Goal: Information Seeking & Learning: Learn about a topic

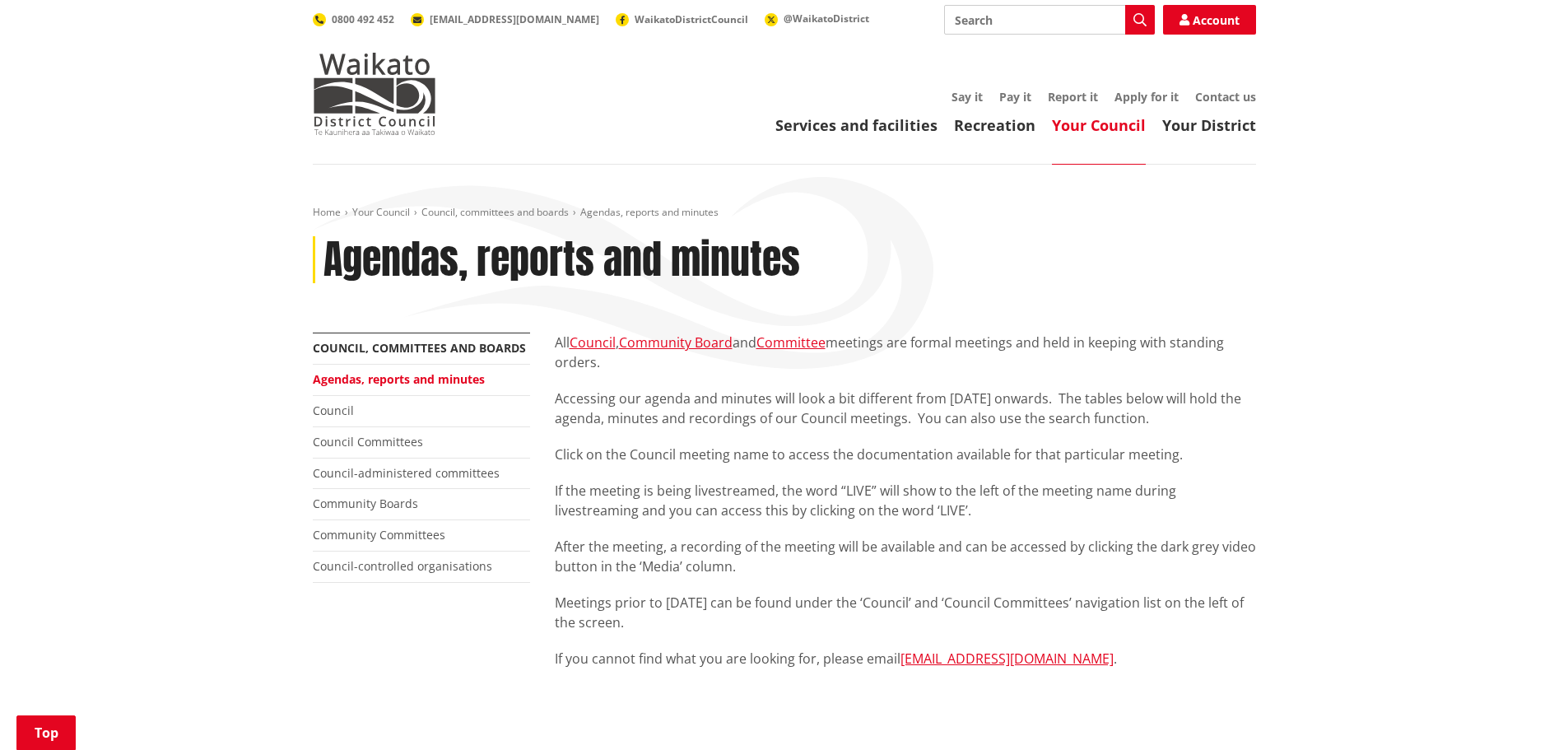
scroll to position [1152, 0]
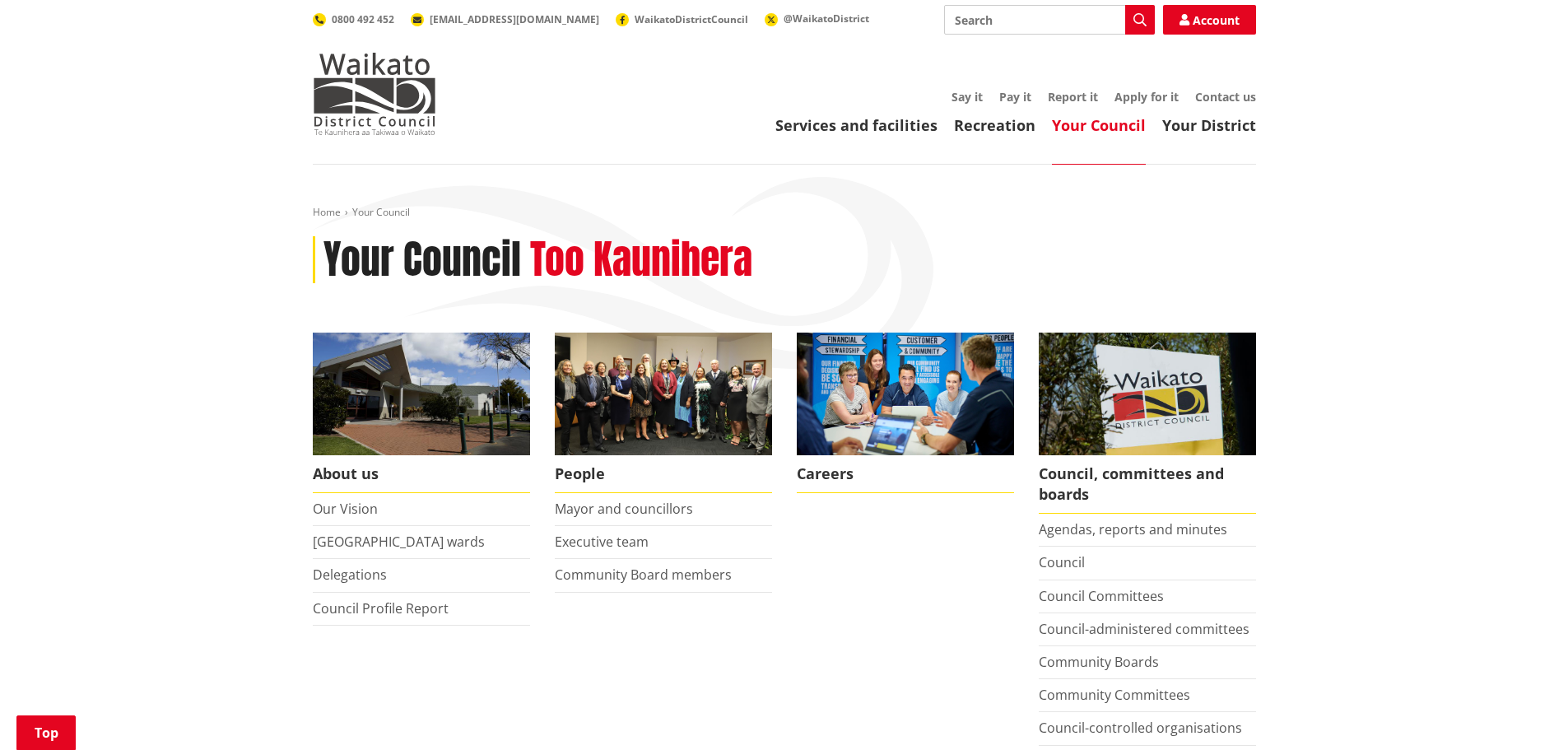
scroll to position [493, 0]
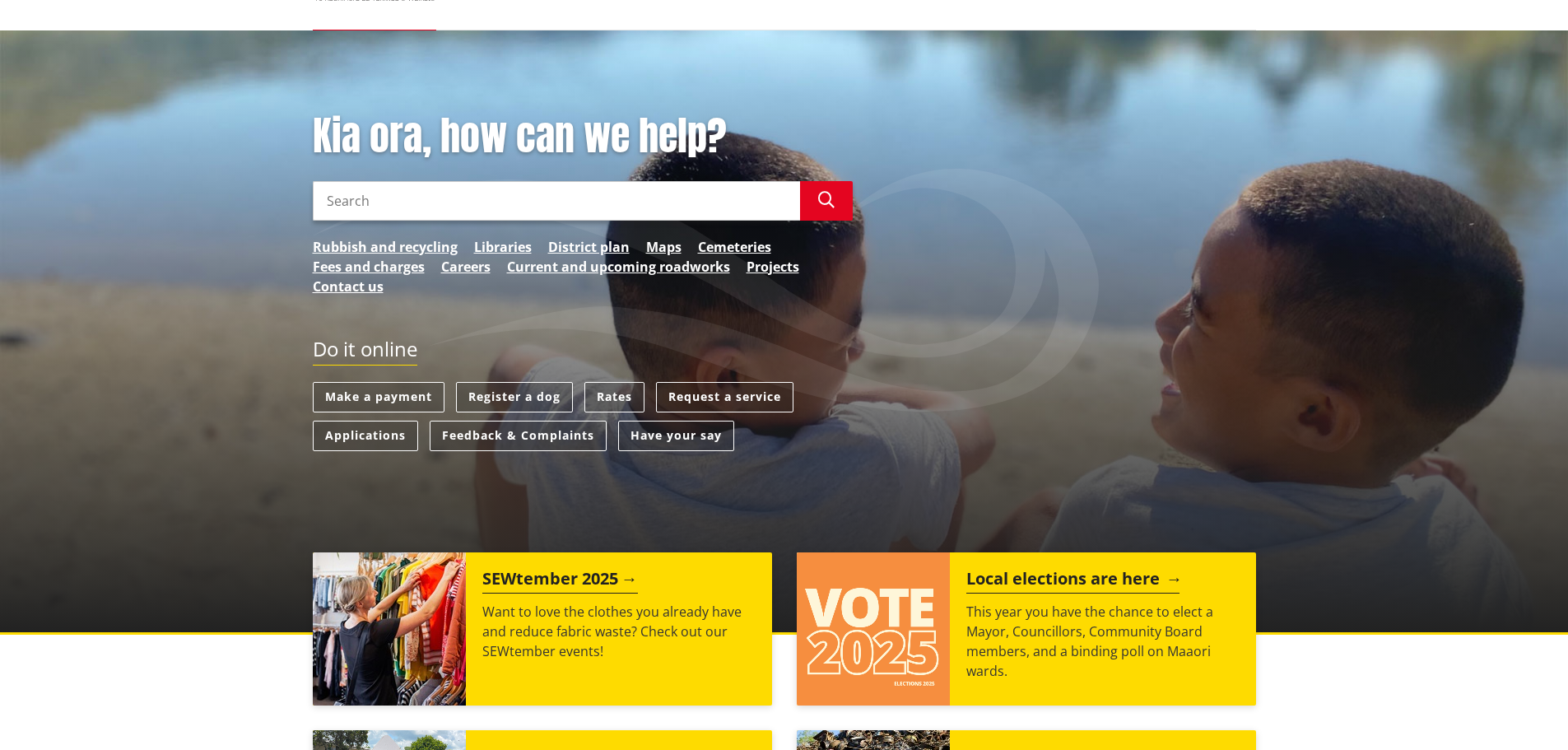
scroll to position [247, 0]
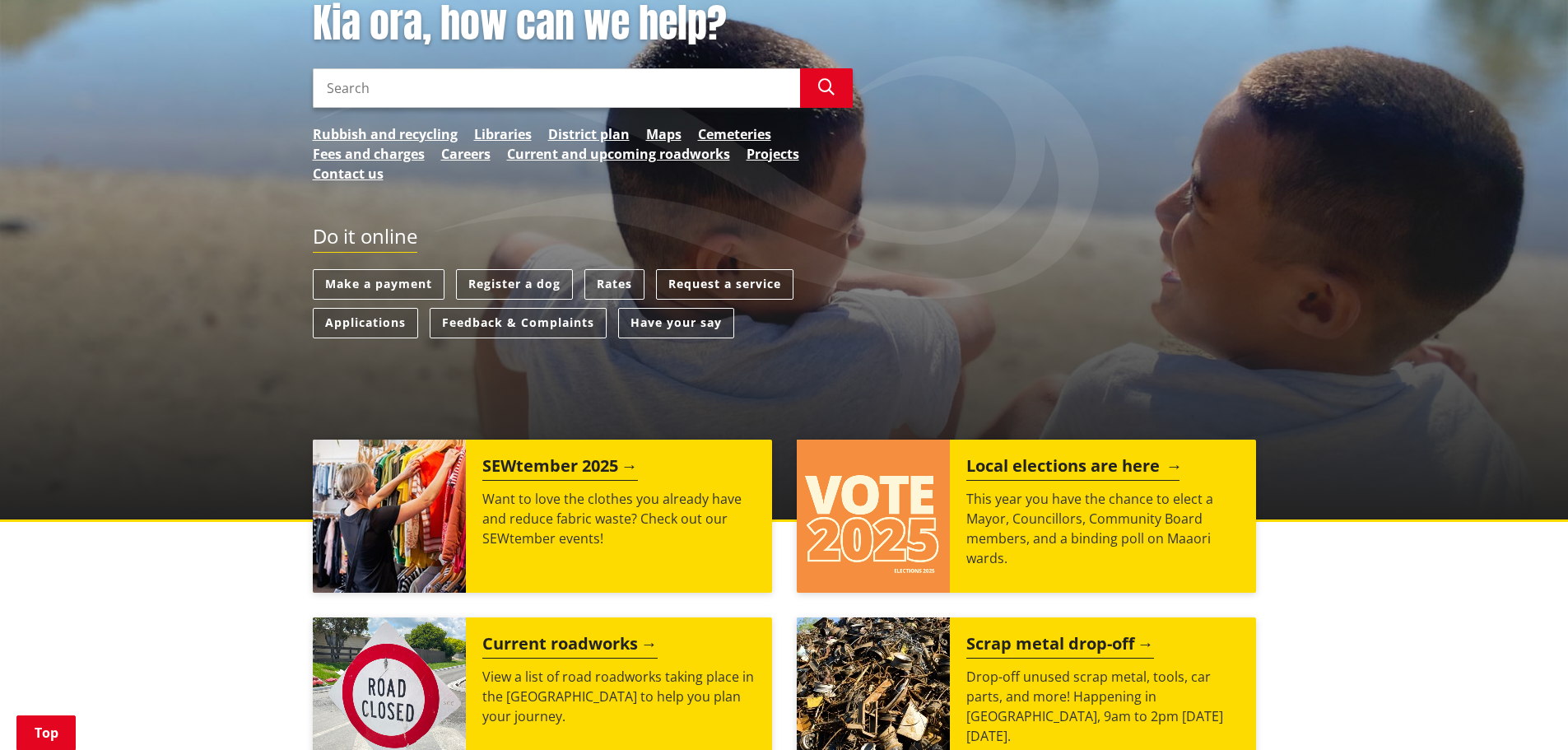
click at [1117, 493] on p "This year you have the chance to elect a Mayor, Councillors, Community Board me…" at bounding box center [1103, 527] width 273 height 79
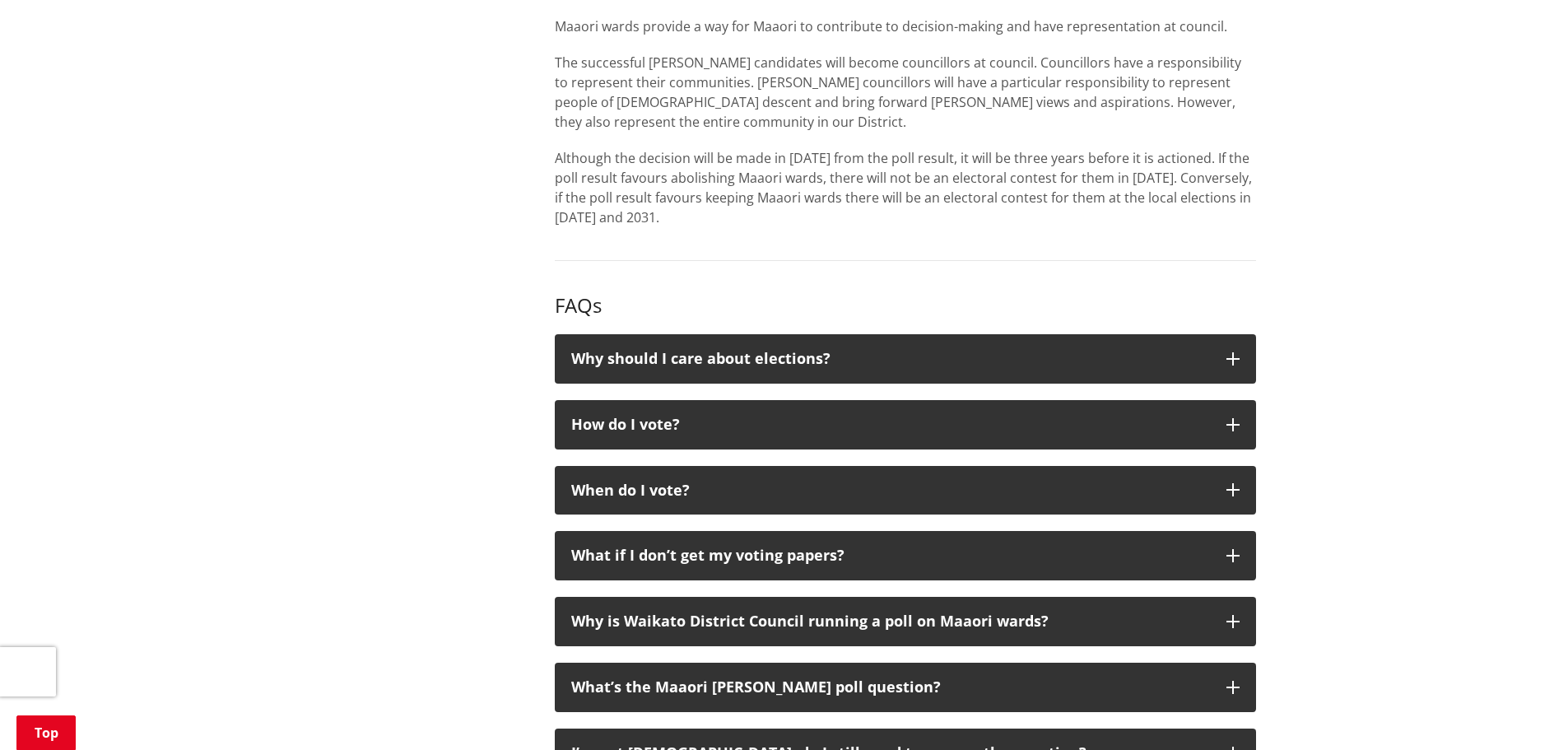
scroll to position [1481, 0]
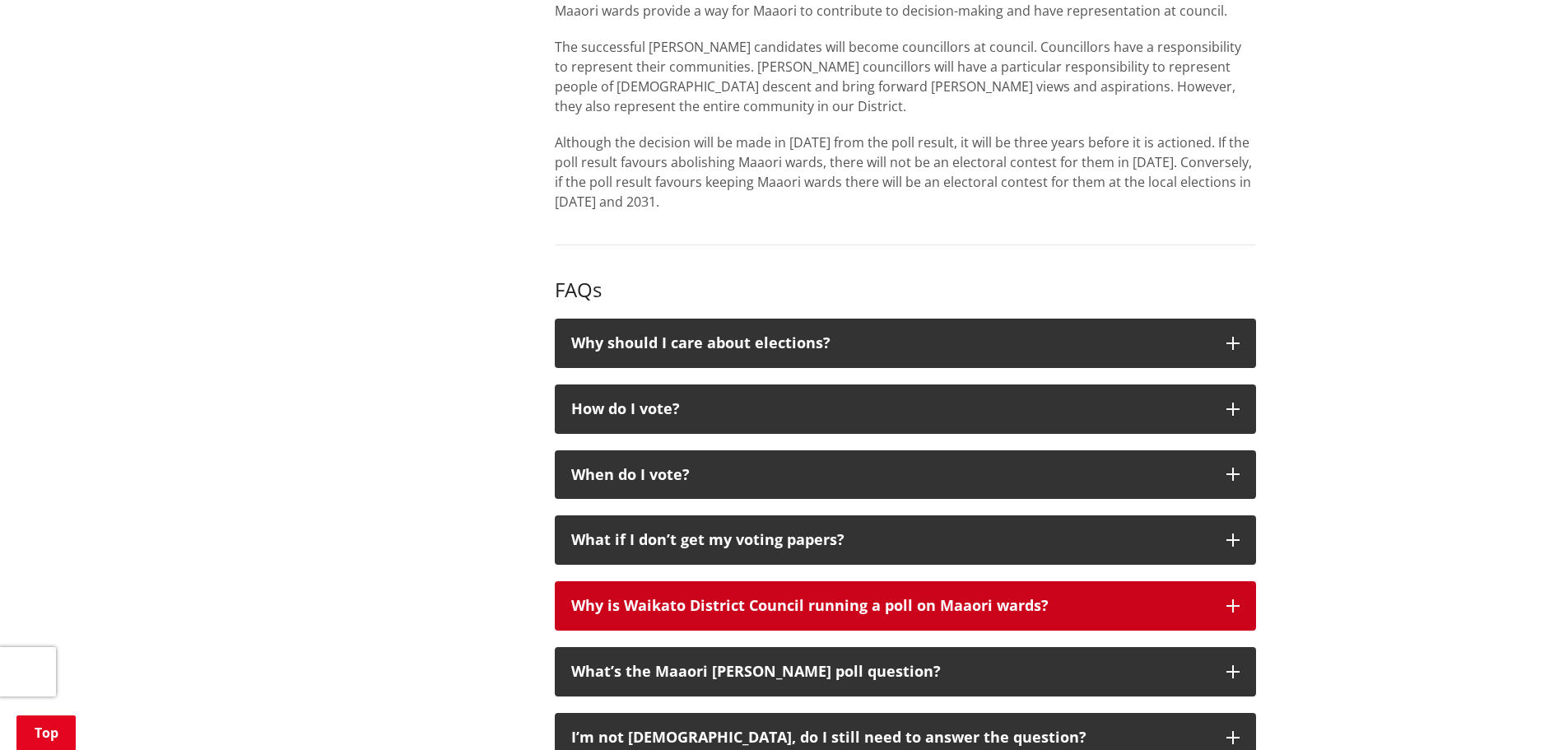
click at [961, 605] on div "Why is Waikato District Council running a poll on Maaori wards?" at bounding box center [890, 606] width 638 height 17
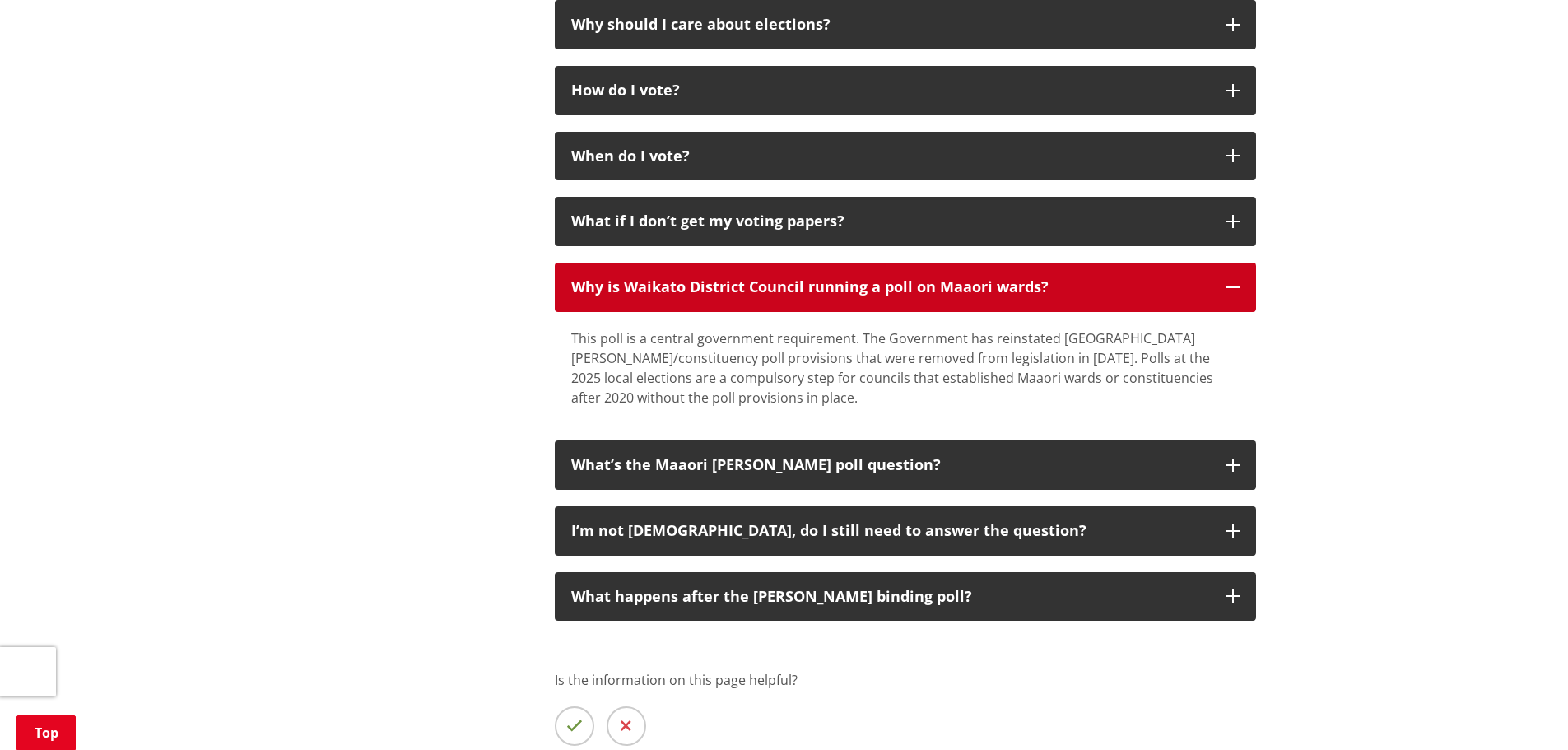
scroll to position [1810, 0]
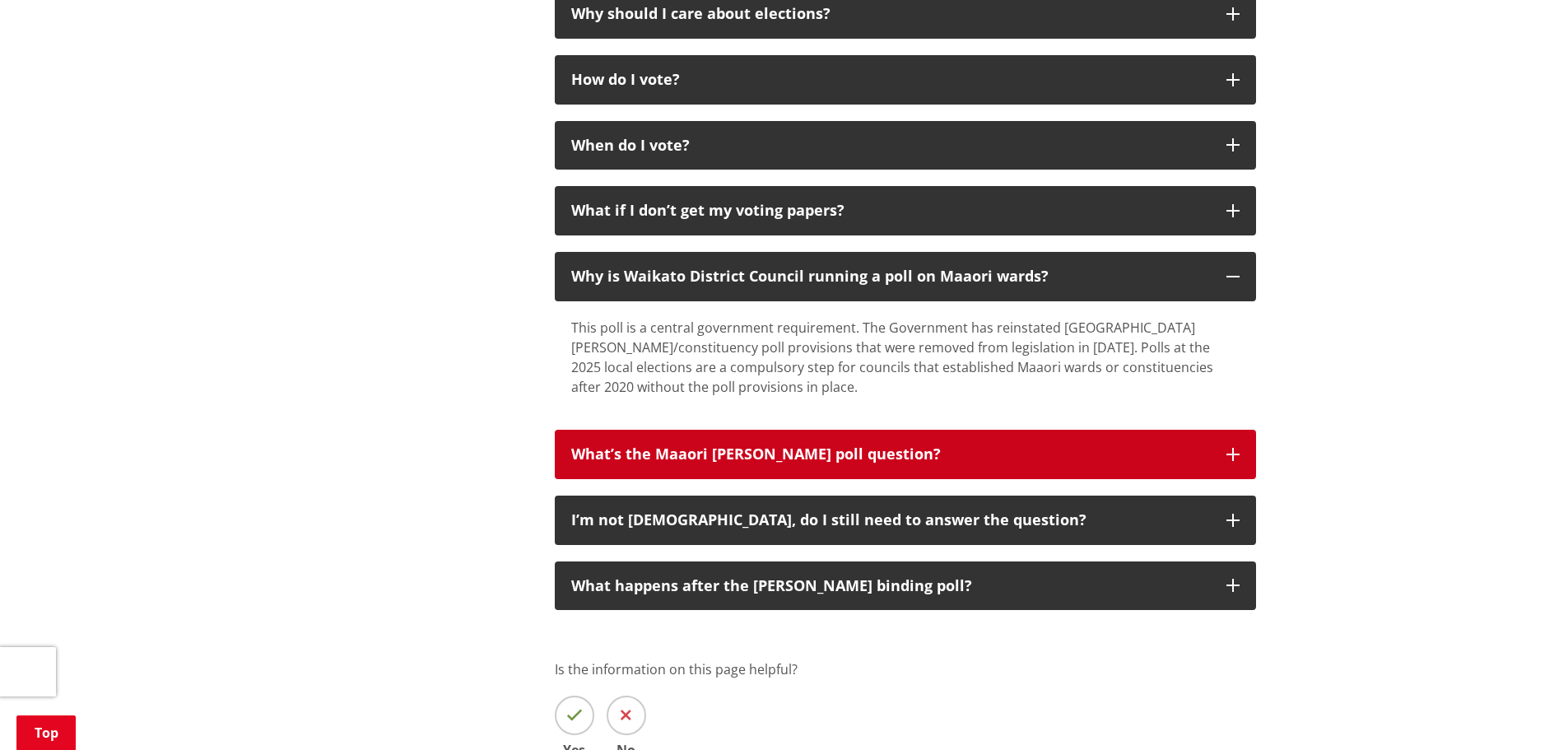
click at [852, 464] on button "What’s the Maaori [PERSON_NAME] poll question?" at bounding box center [905, 454] width 701 height 50
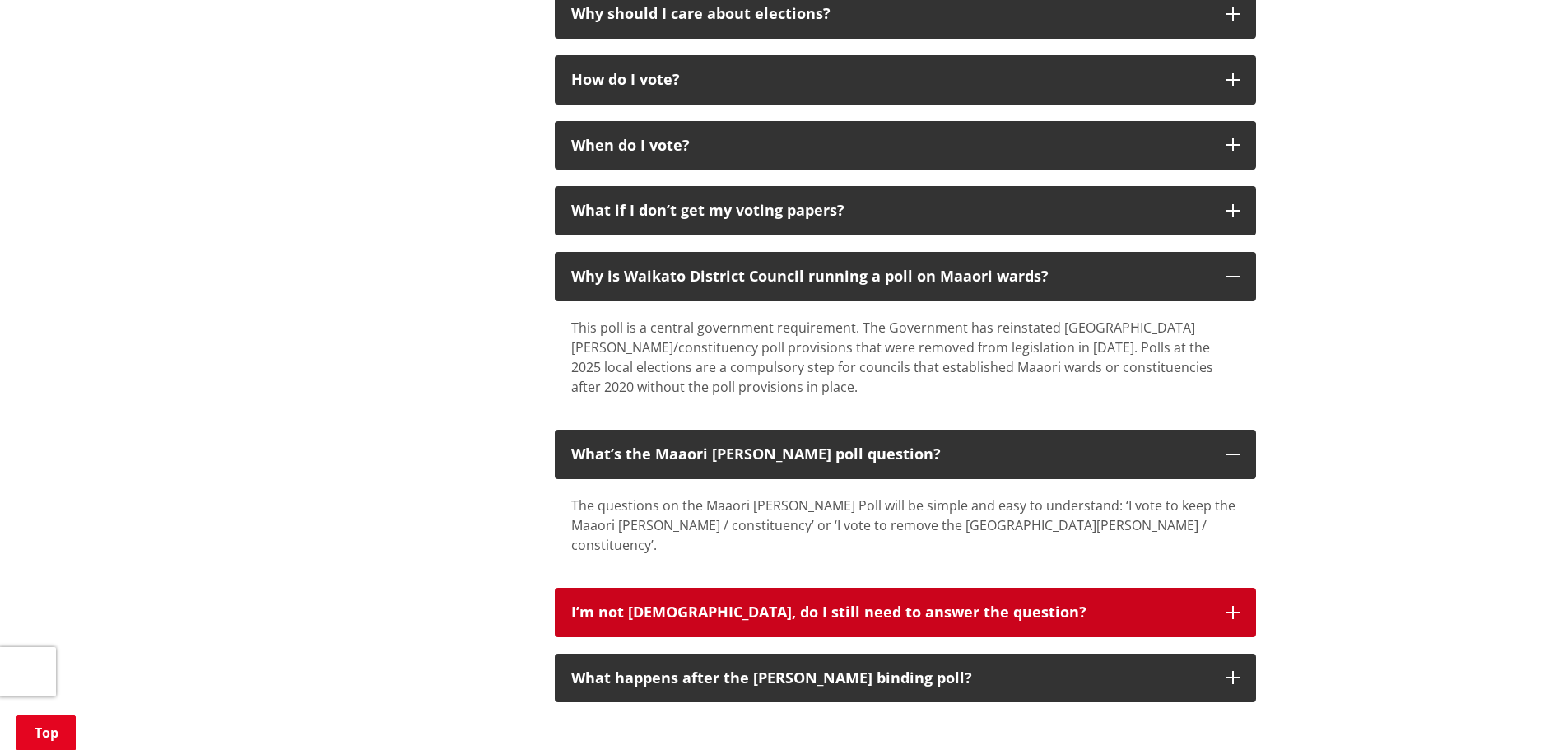
click at [654, 588] on button "I’m not Māori, do I still need to answer the question?" at bounding box center [905, 613] width 701 height 50
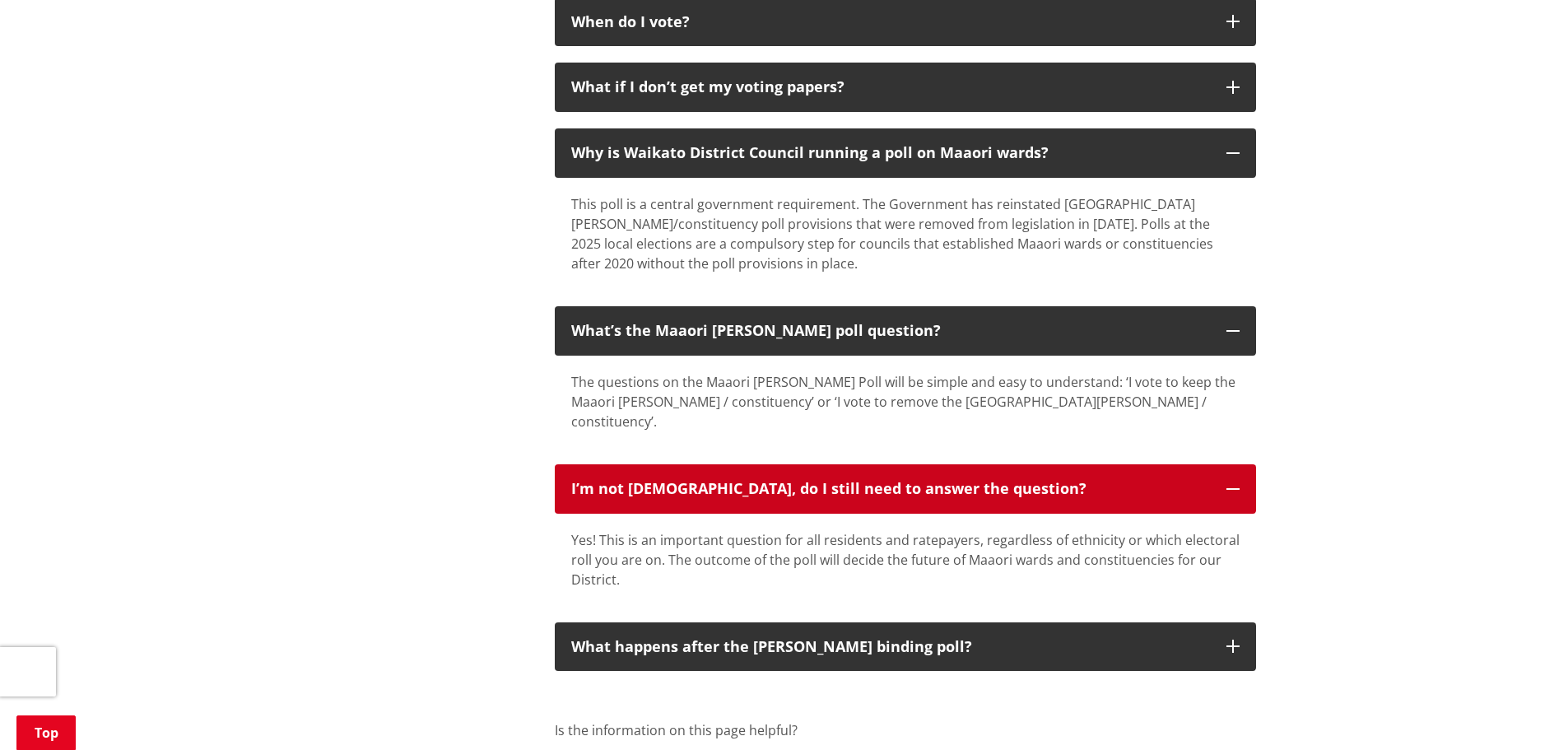
scroll to position [1975, 0]
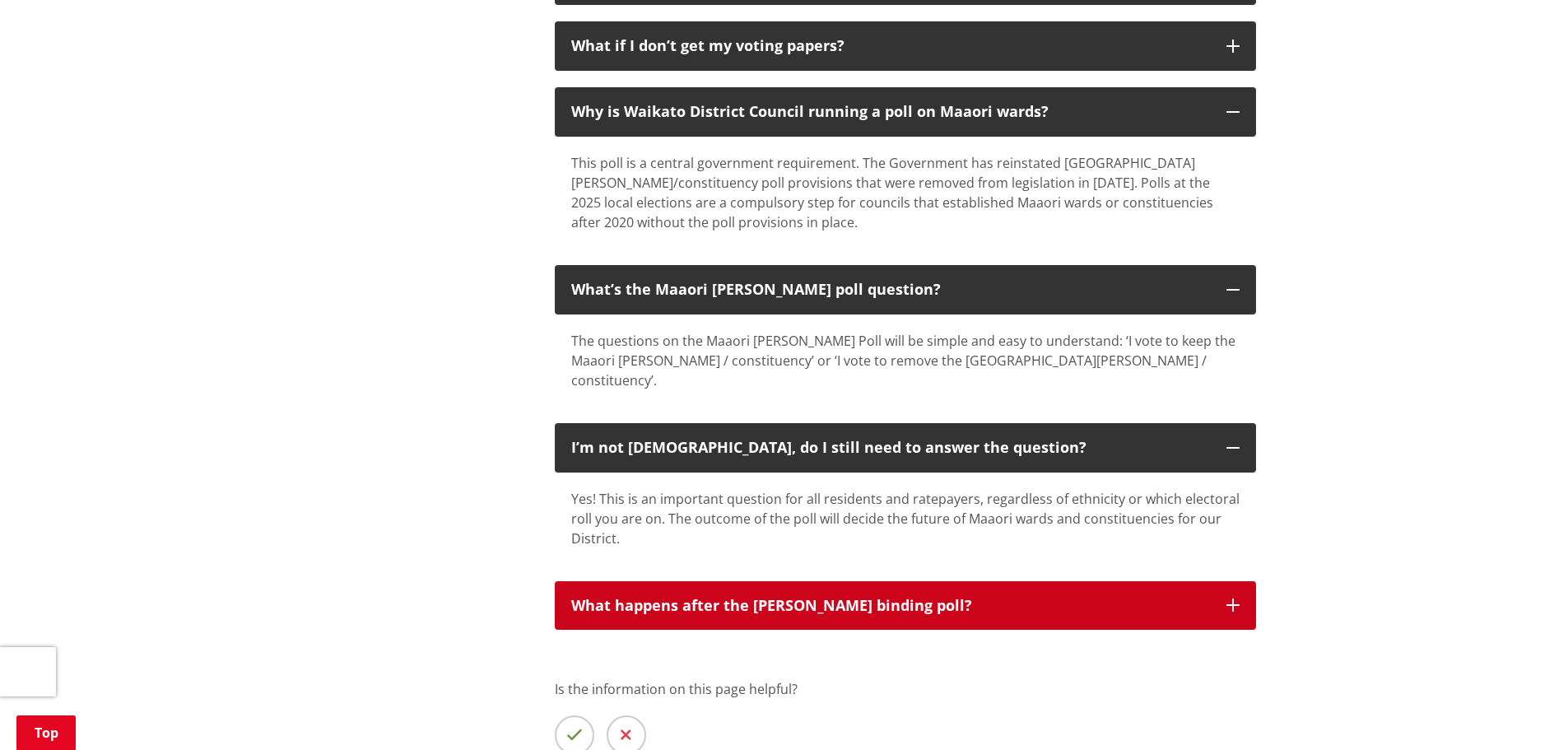
click at [646, 598] on div "What happens after the Maaori Ward binding poll?" at bounding box center [890, 606] width 638 height 17
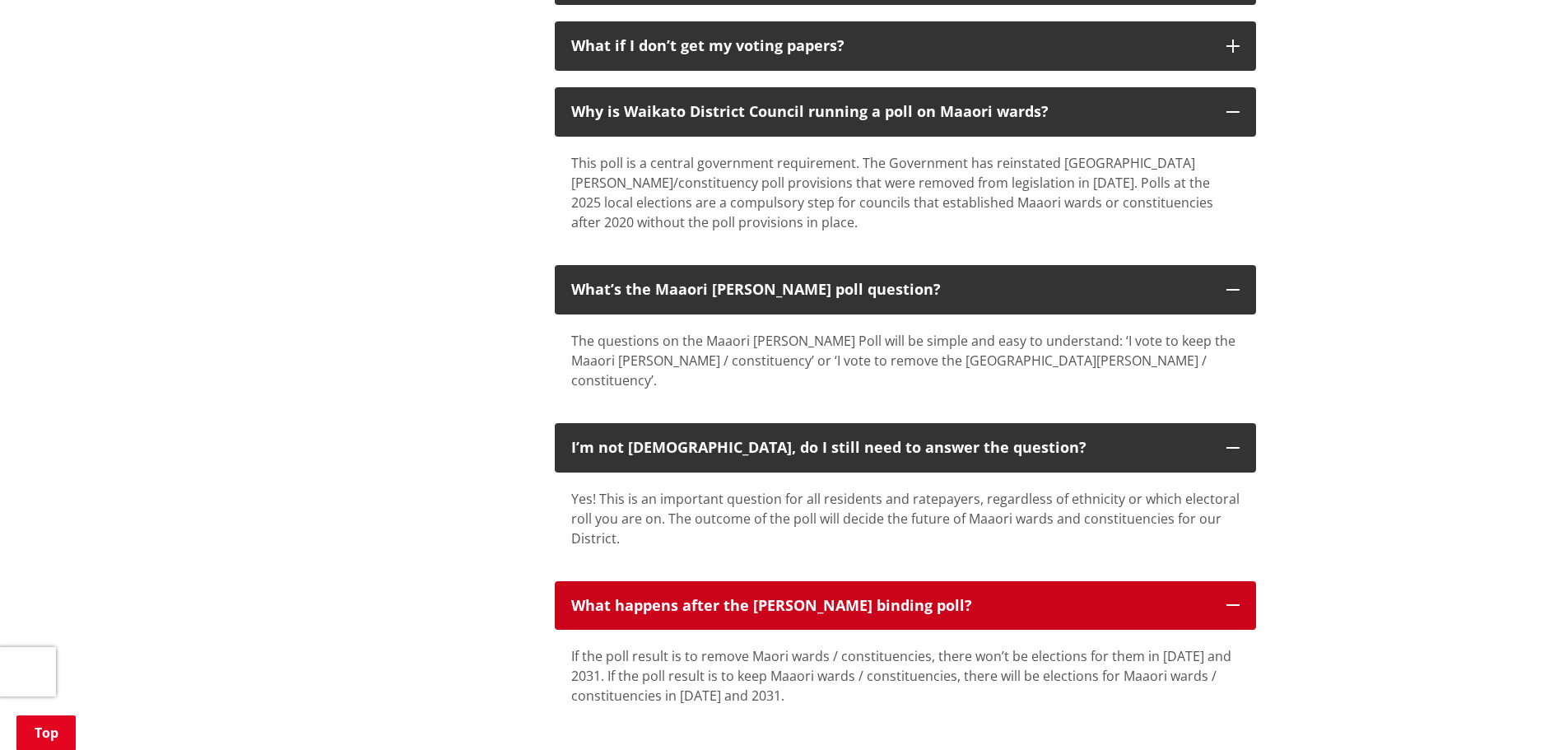
scroll to position [1564, 0]
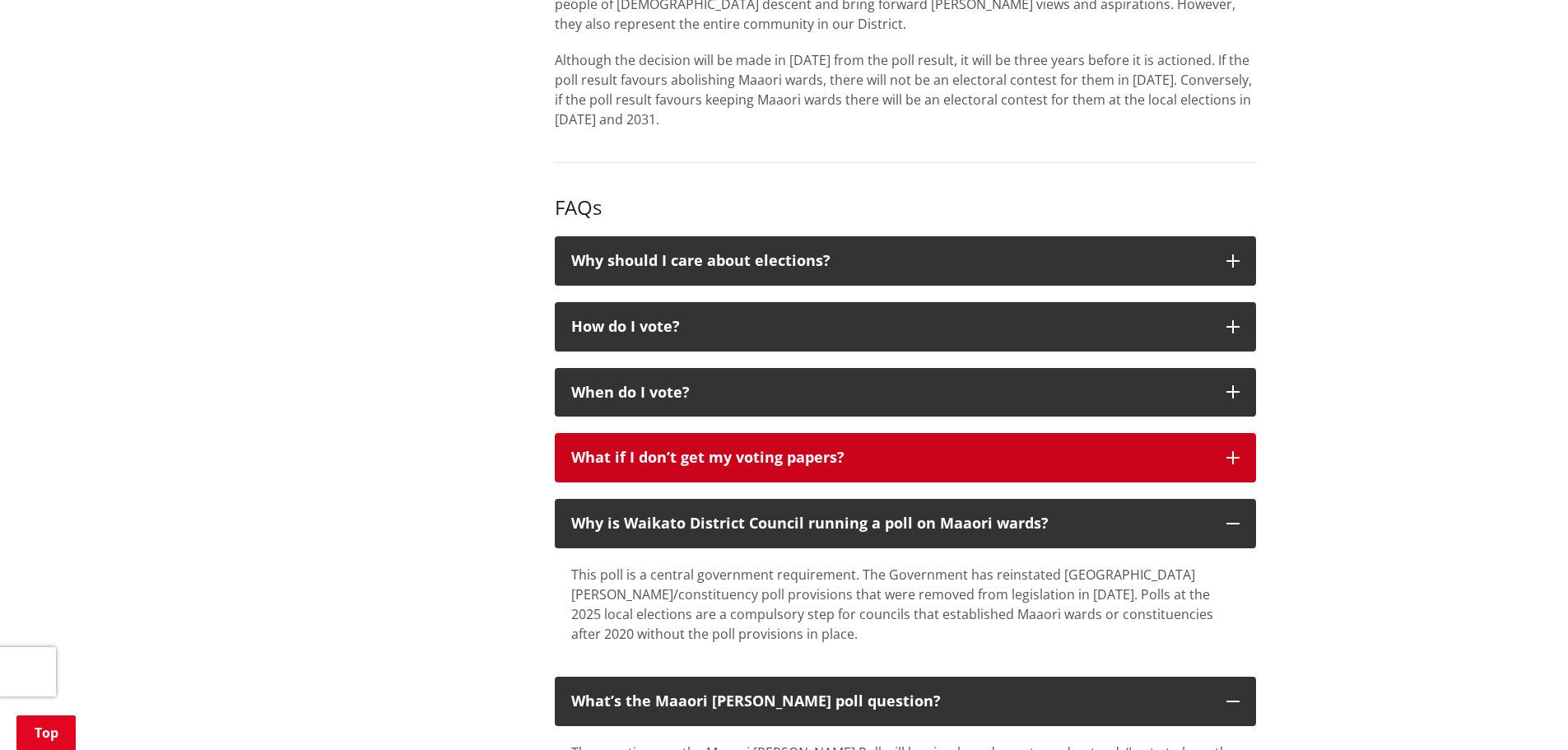
click at [584, 474] on button "What if I don’t get my voting papers?" at bounding box center [905, 458] width 701 height 50
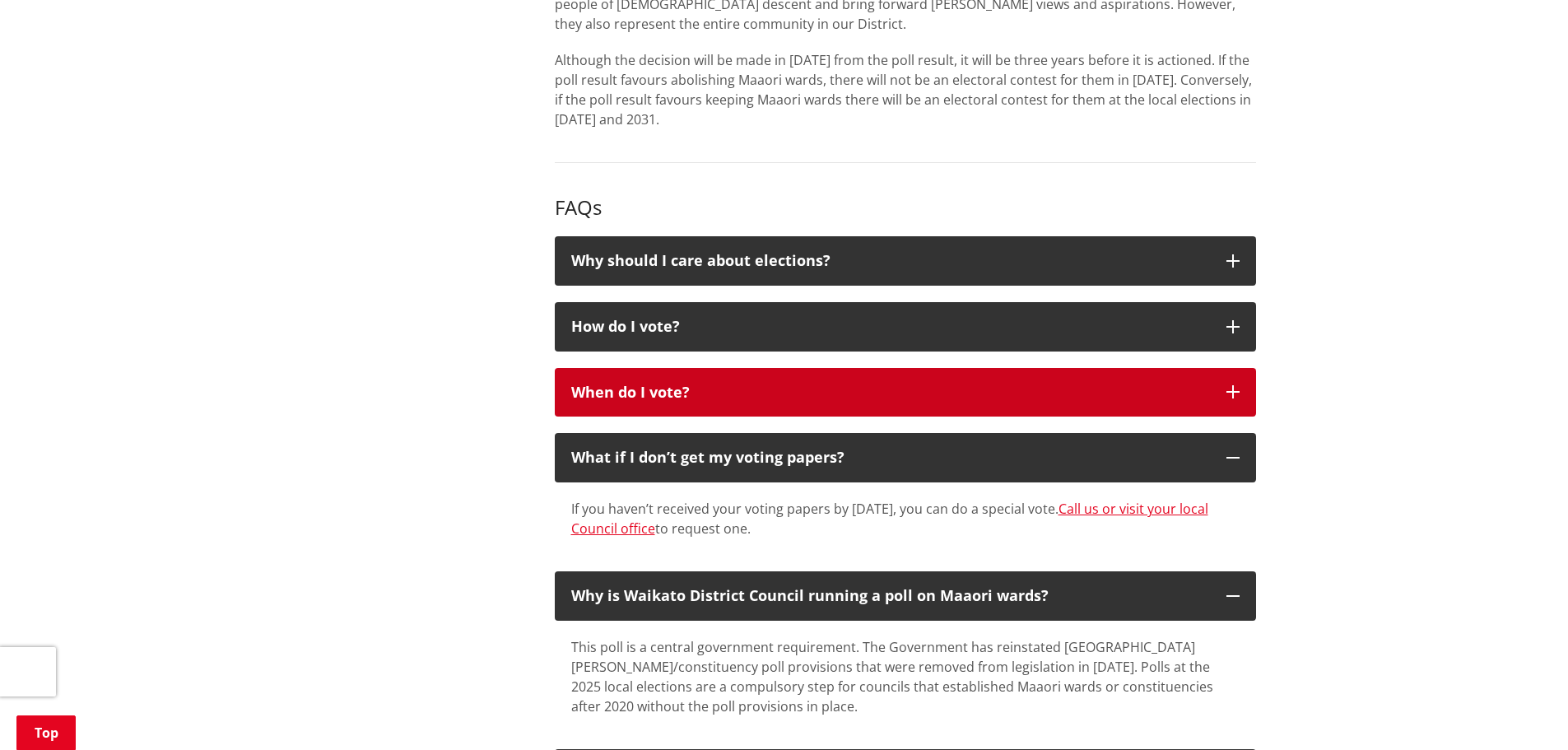
click at [600, 392] on div "When do I vote?" at bounding box center [890, 392] width 638 height 17
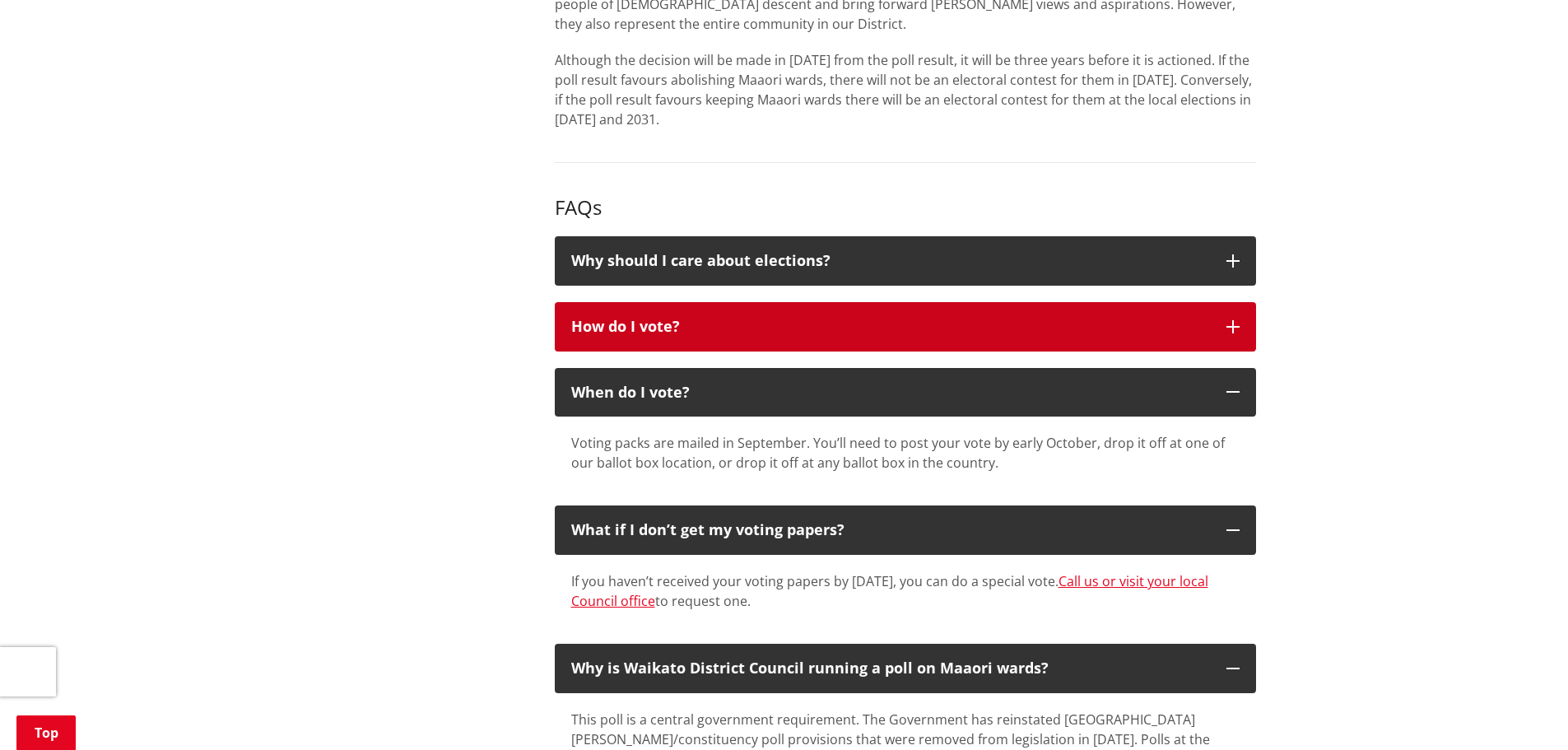
click at [618, 340] on button "How do I vote?" at bounding box center [905, 327] width 701 height 50
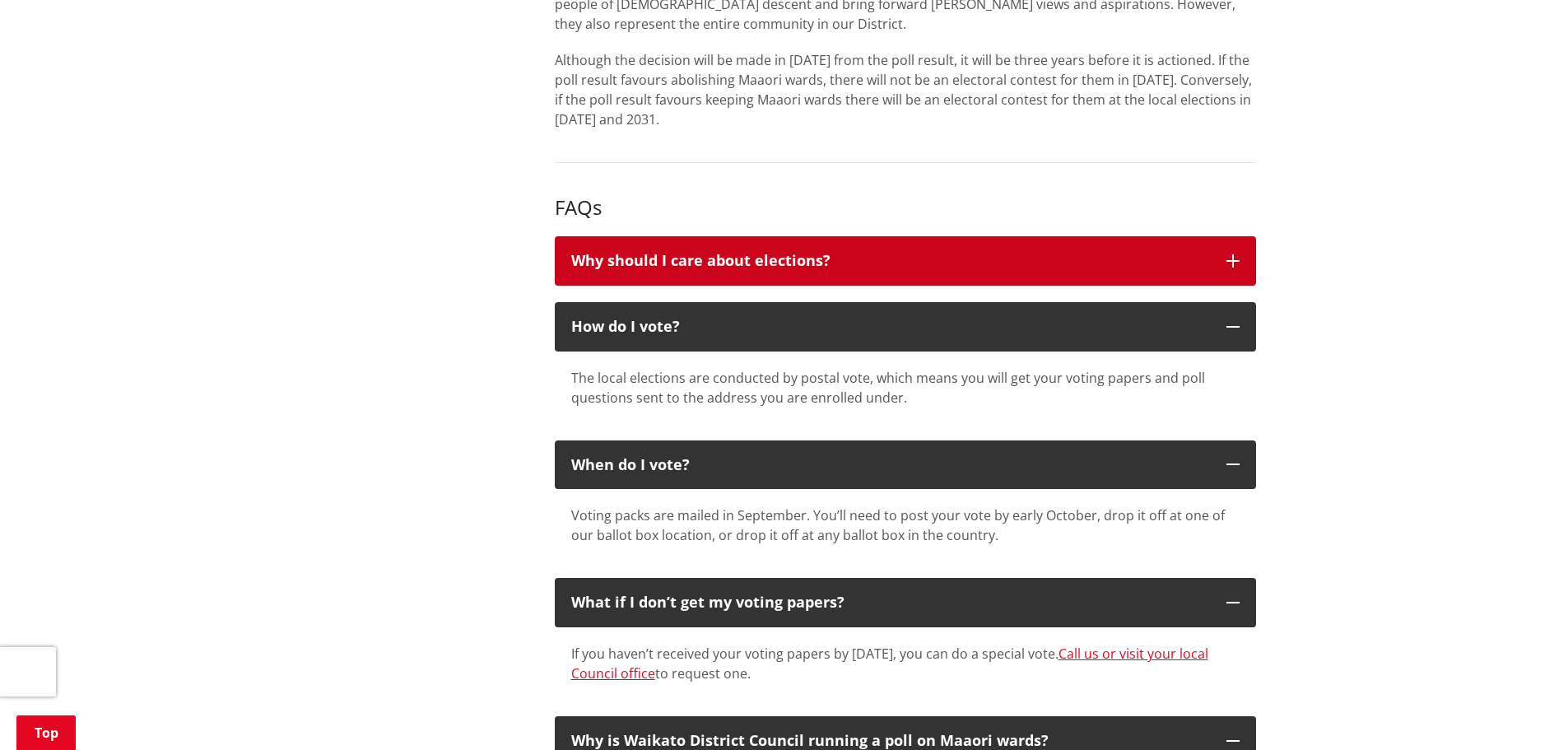
click at [638, 276] on button "Why should I care about elections?" at bounding box center [905, 261] width 701 height 50
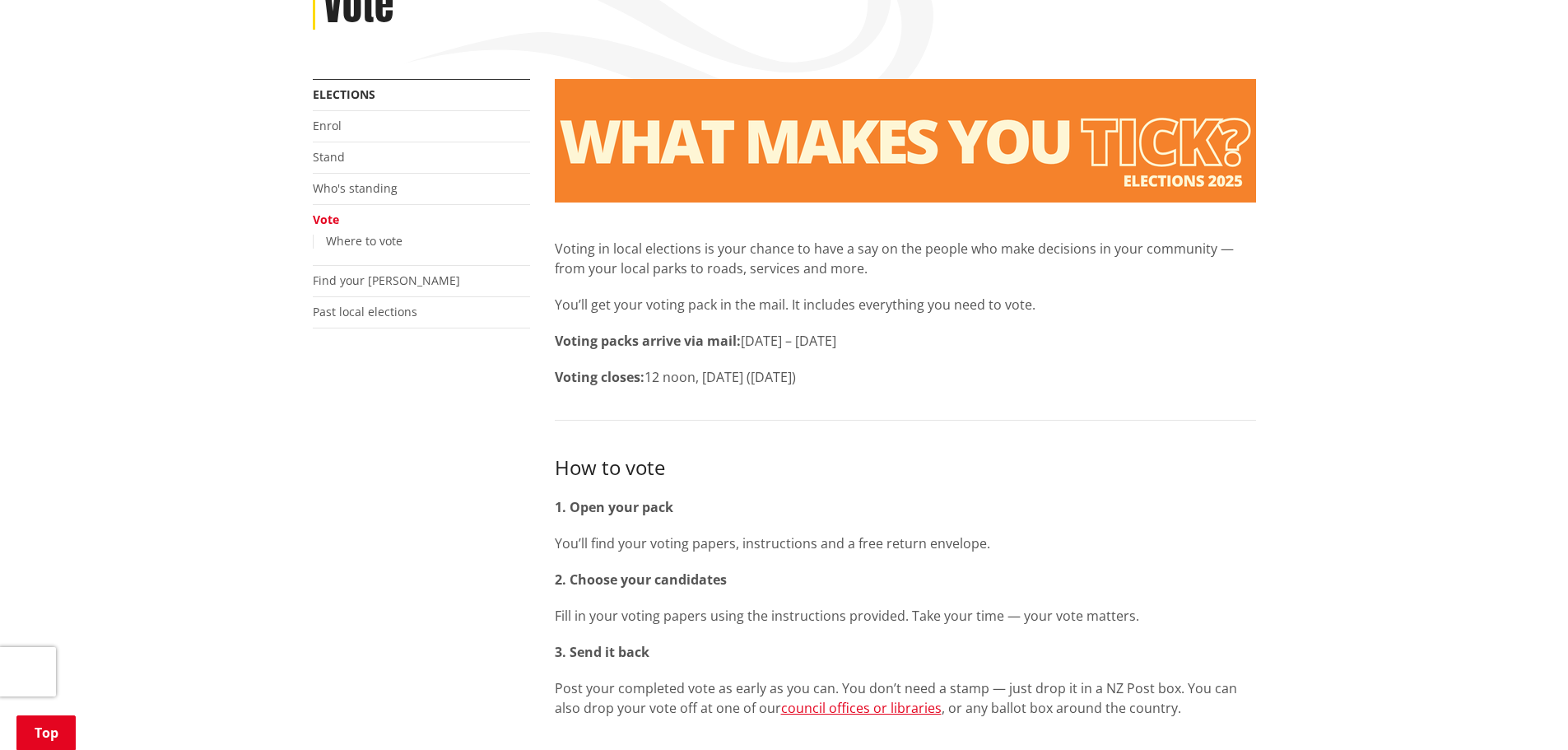
scroll to position [247, 0]
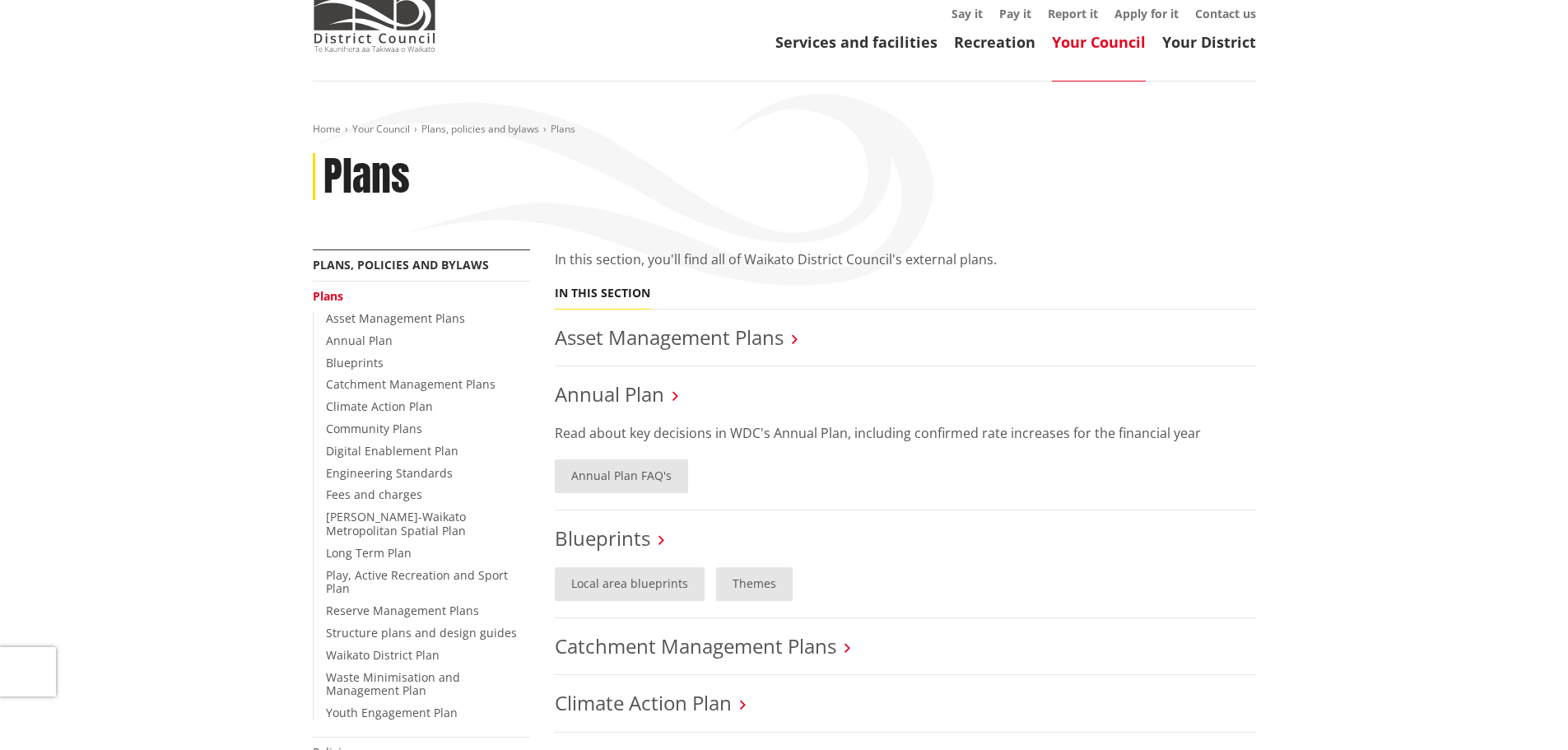
scroll to position [82, 0]
